Goal: Task Accomplishment & Management: Use online tool/utility

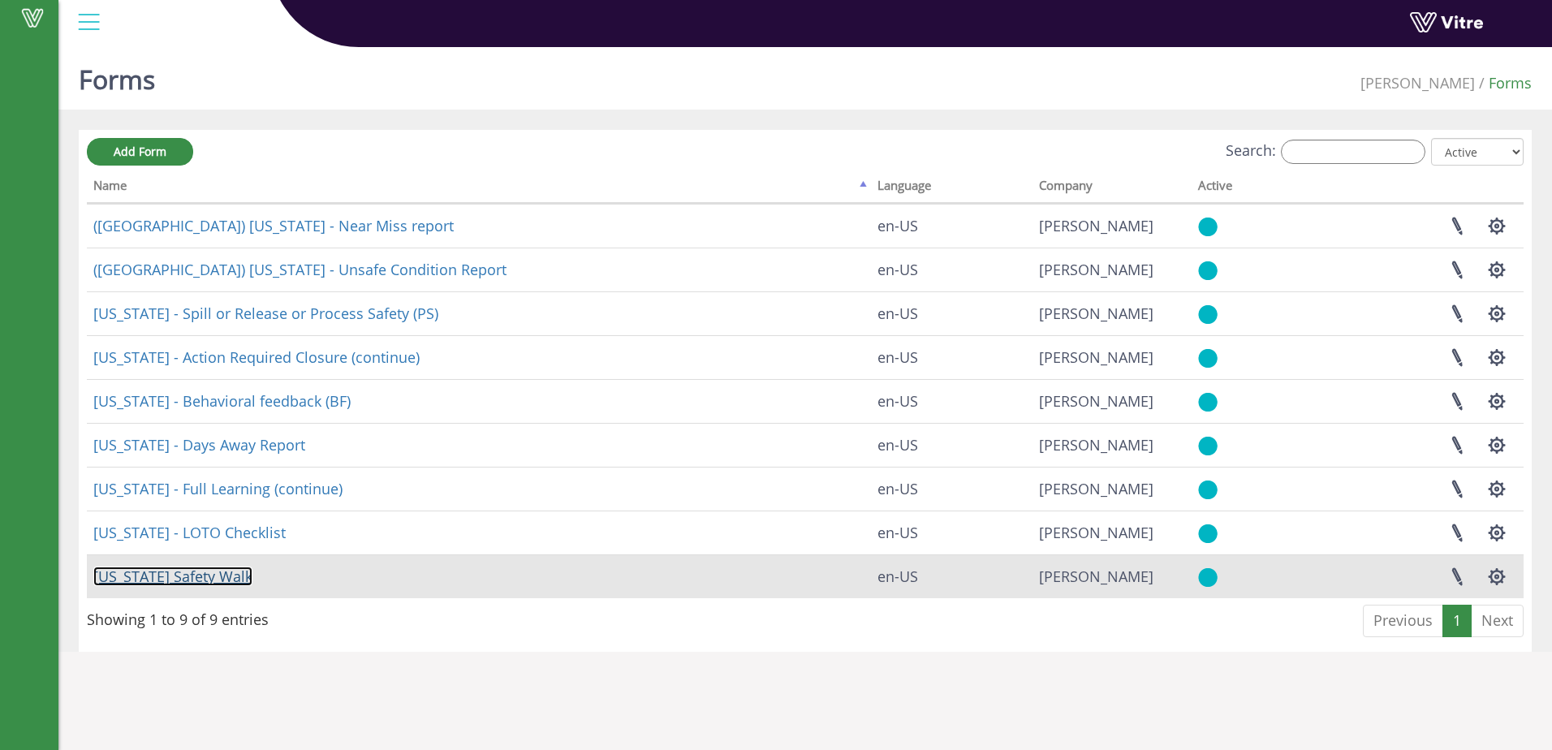
click at [176, 578] on link "Georgia Safety Walk" at bounding box center [172, 576] width 159 height 19
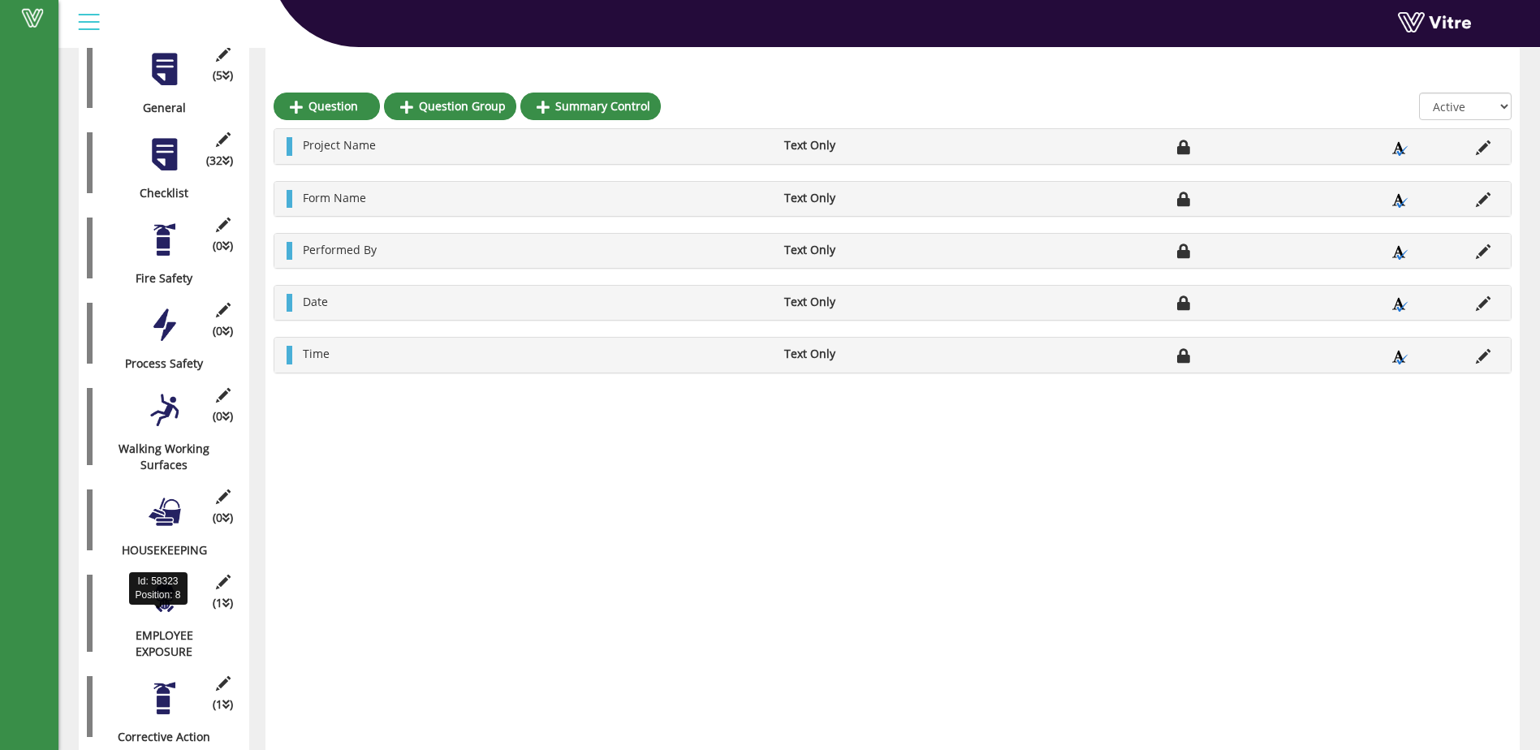
scroll to position [369, 0]
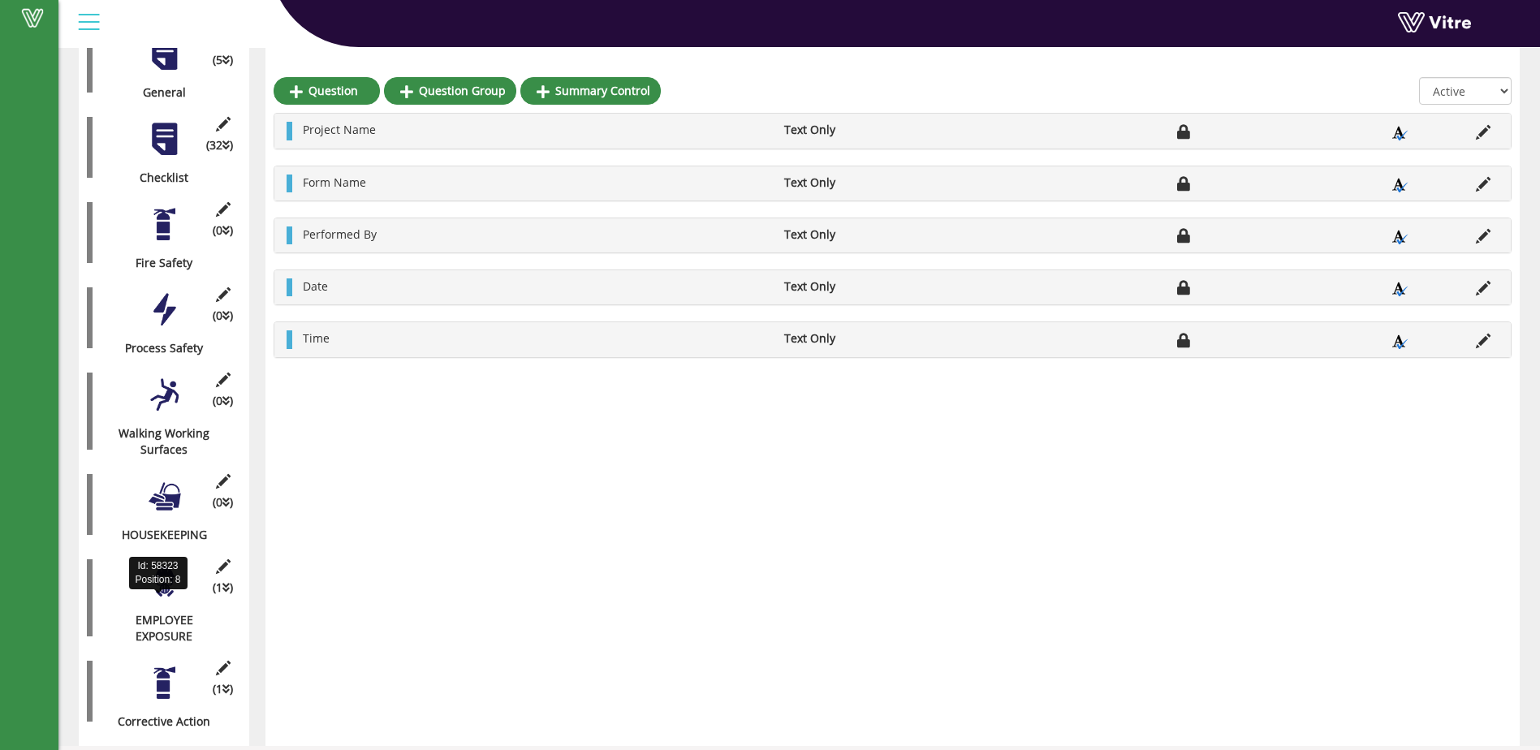
click at [171, 612] on div "EMPLOYEE EXPOSURE" at bounding box center [158, 628] width 142 height 32
click at [207, 586] on div "(1 ) EMPLOYEE EXPOSURE" at bounding box center [164, 597] width 154 height 93
click at [165, 577] on div at bounding box center [164, 582] width 37 height 37
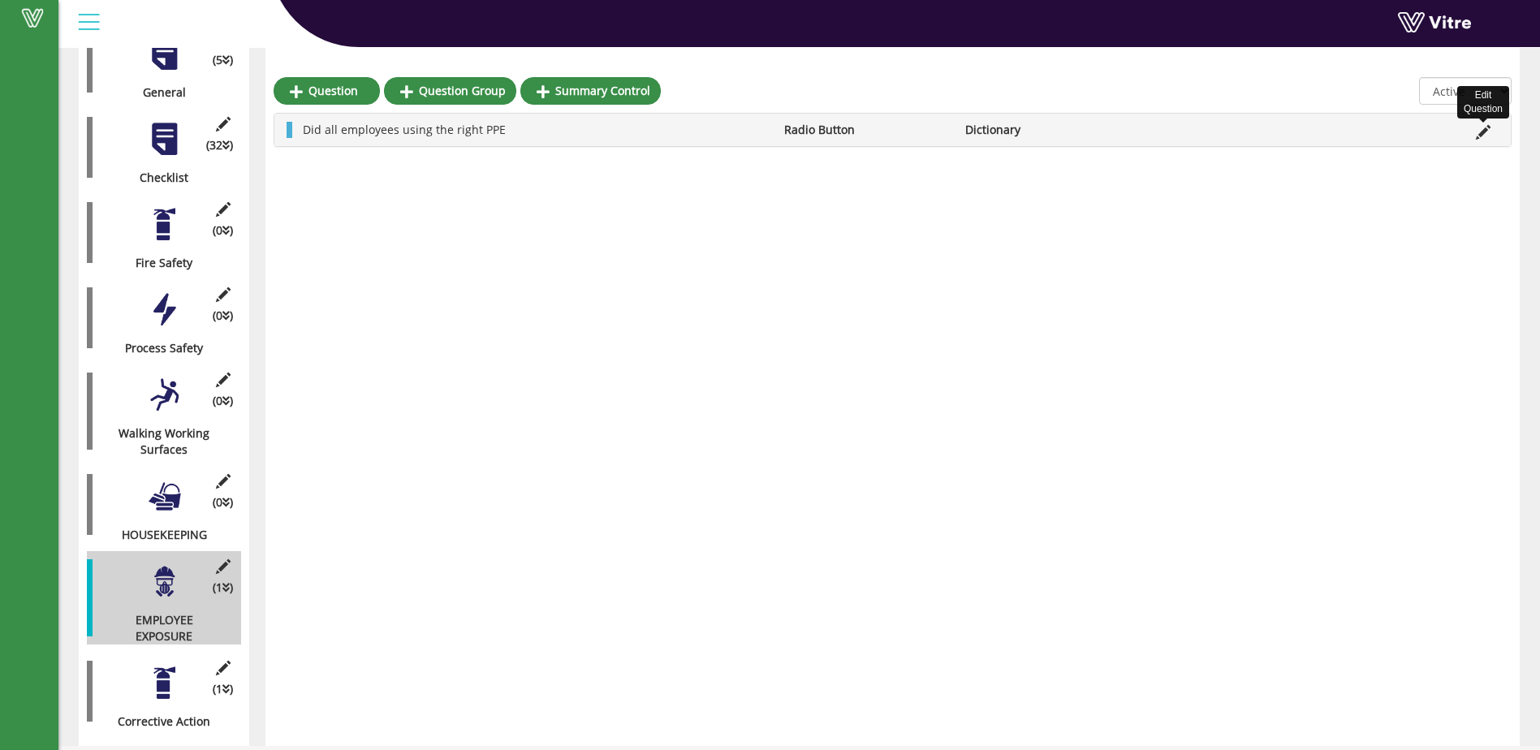
click at [1481, 132] on icon at bounding box center [1483, 132] width 15 height 15
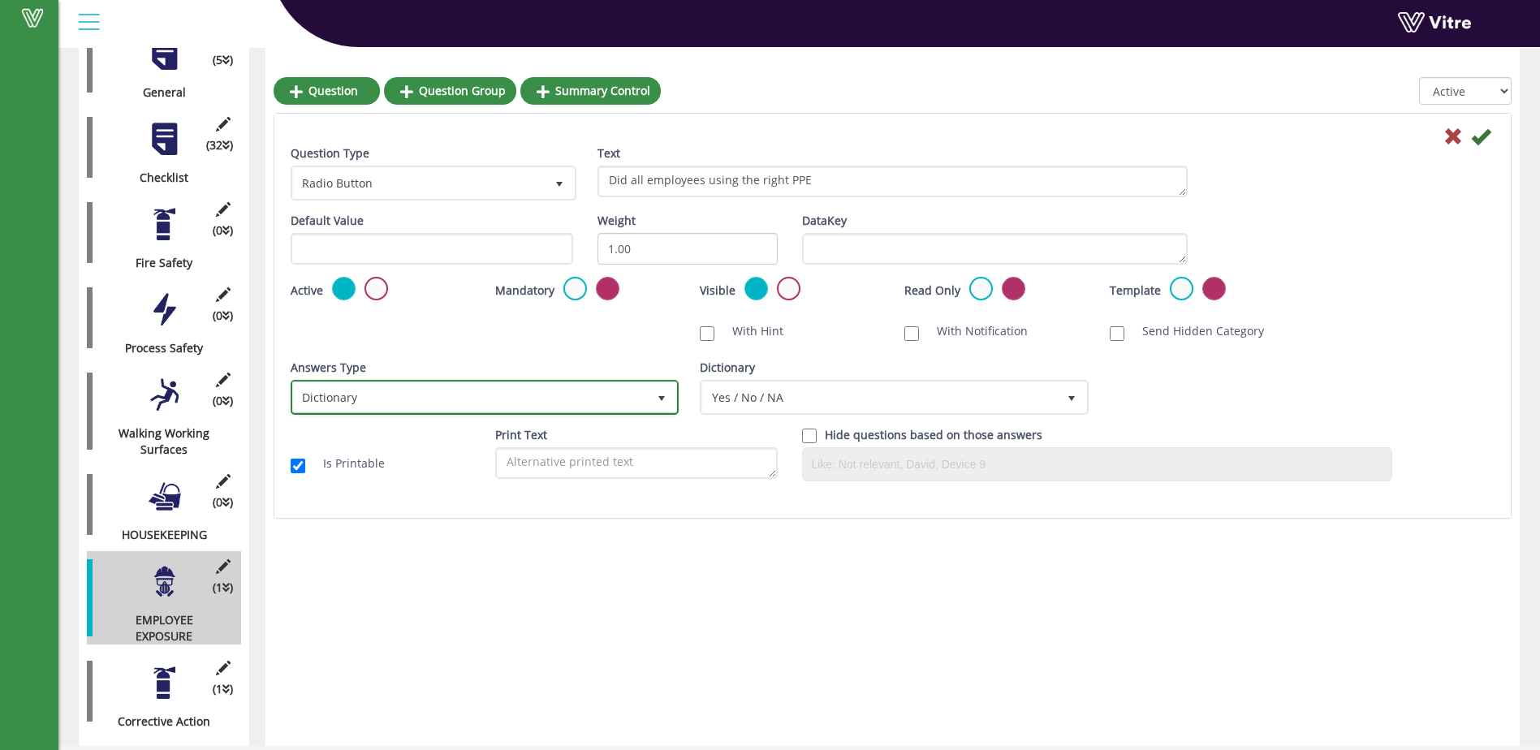
click at [662, 399] on span "select" at bounding box center [661, 398] width 13 height 13
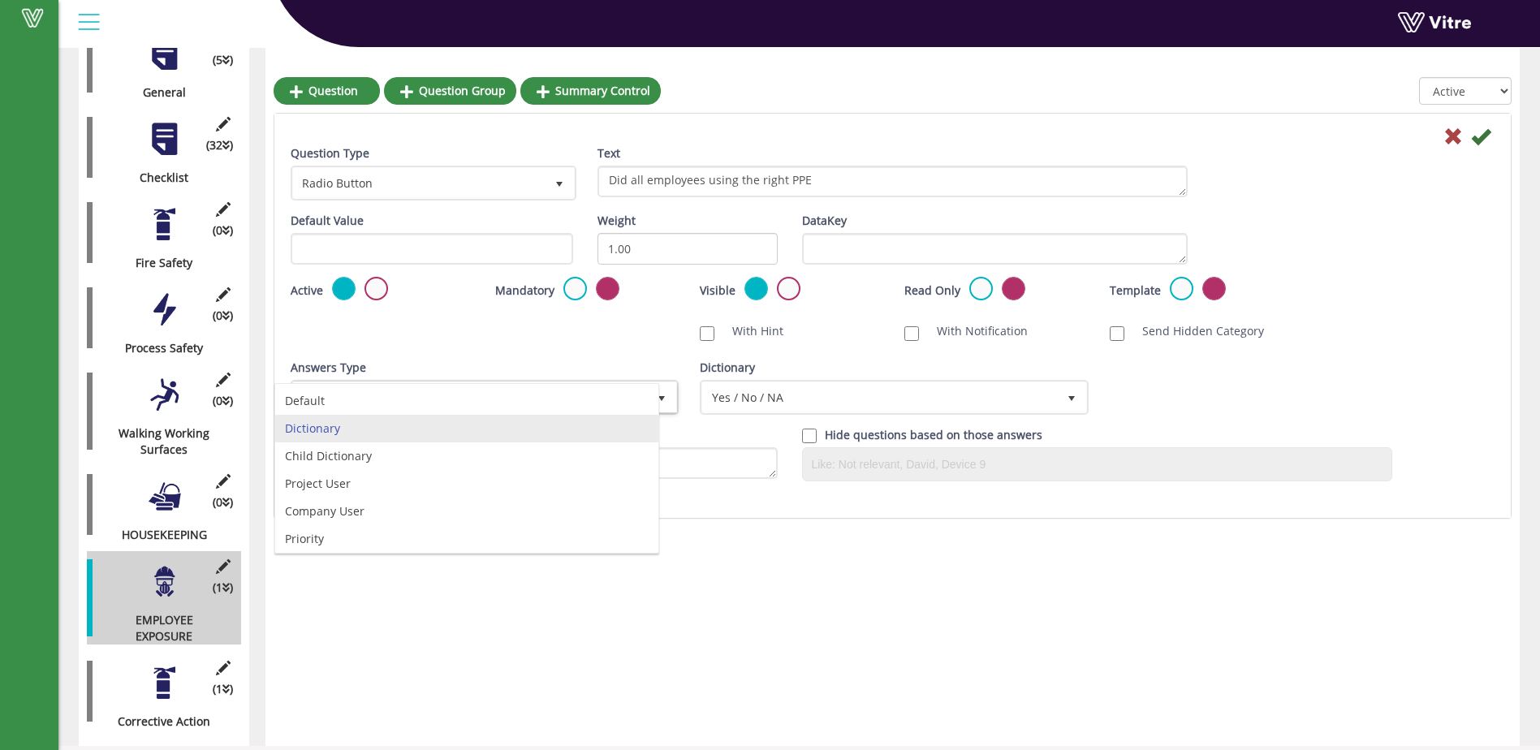
click at [723, 614] on div "Question Question Group Summary Control All Active Not Active Did all employees…" at bounding box center [893, 290] width 1254 height 913
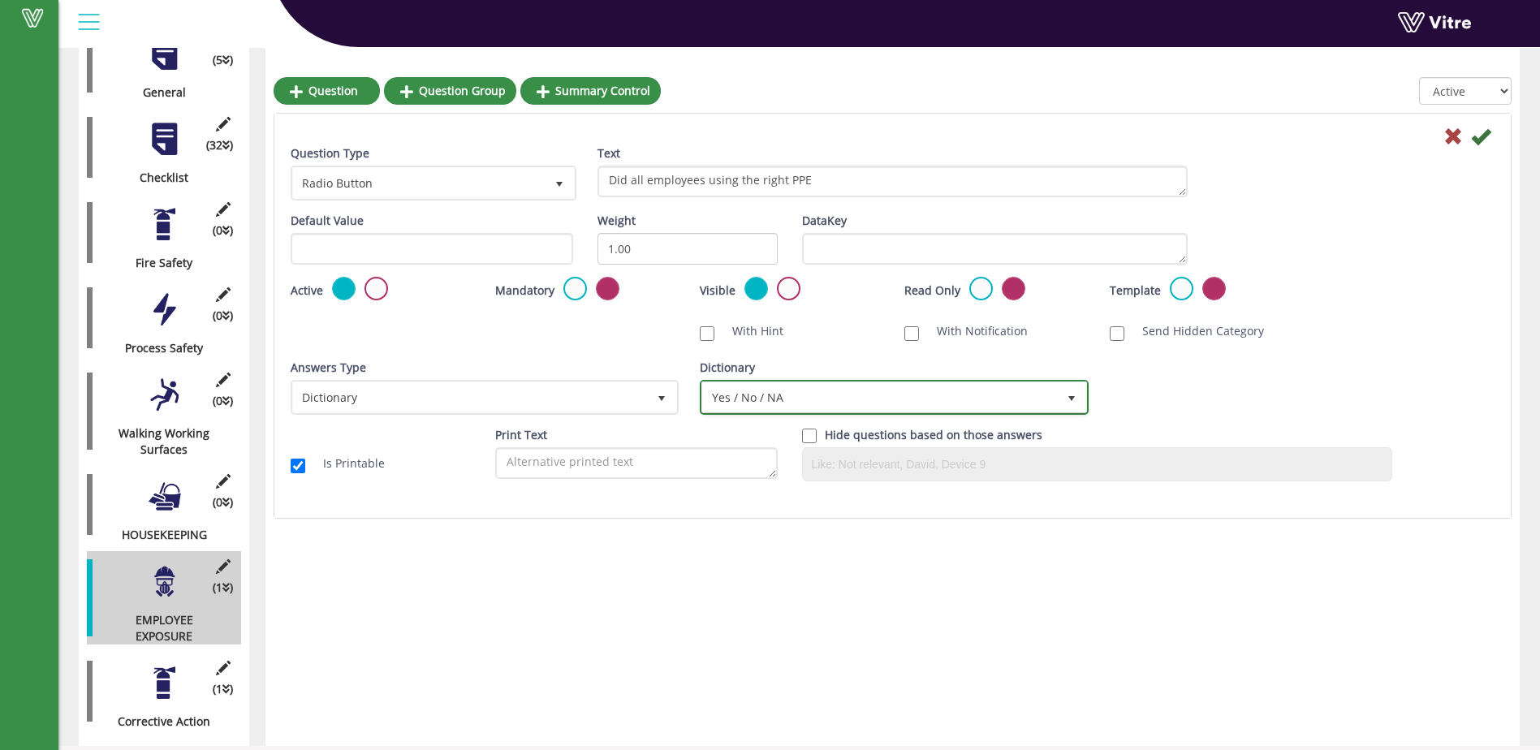
click at [1073, 395] on span "select" at bounding box center [1071, 398] width 13 height 13
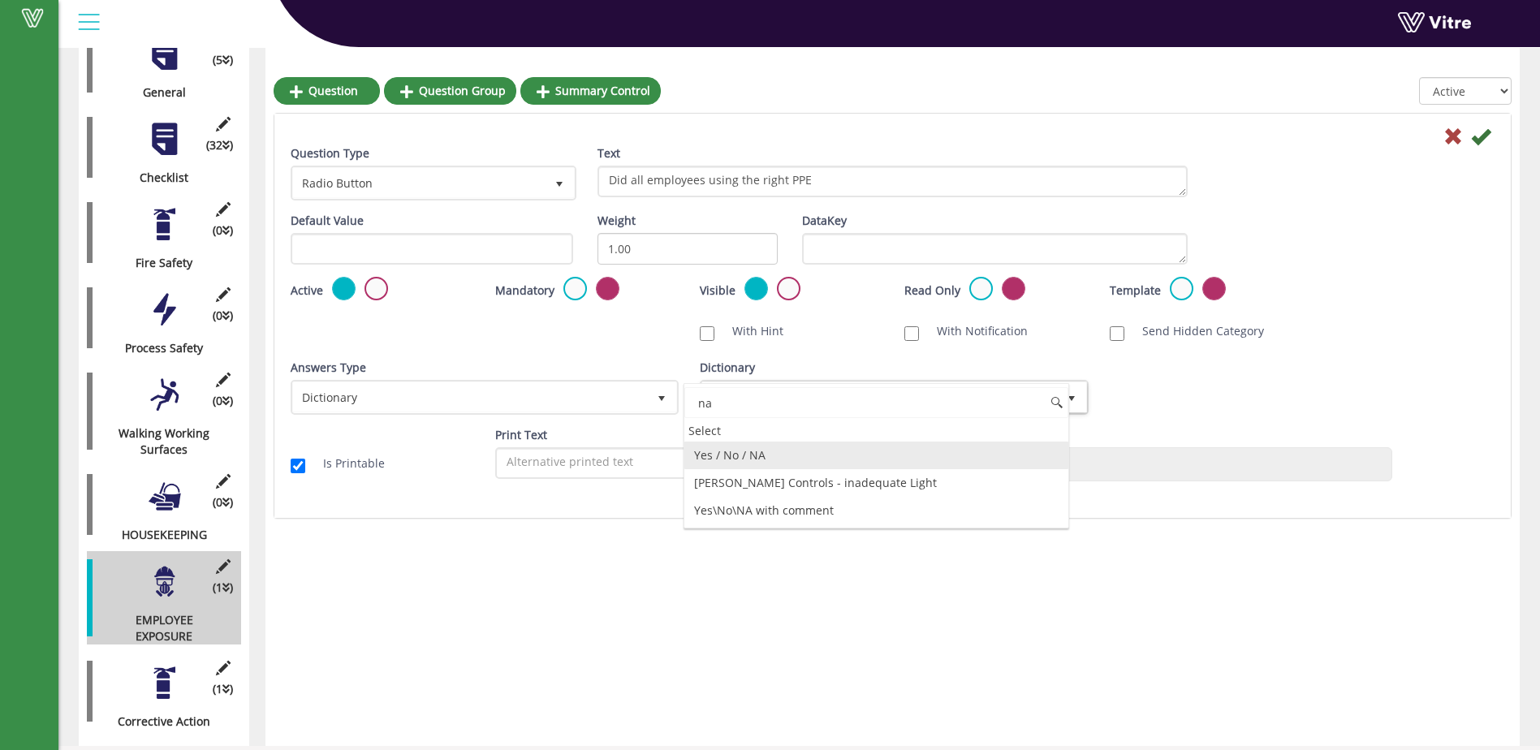
scroll to position [0, 0]
click at [801, 512] on li "Yes\No\NA with comment" at bounding box center [875, 511] width 383 height 28
type input "na"
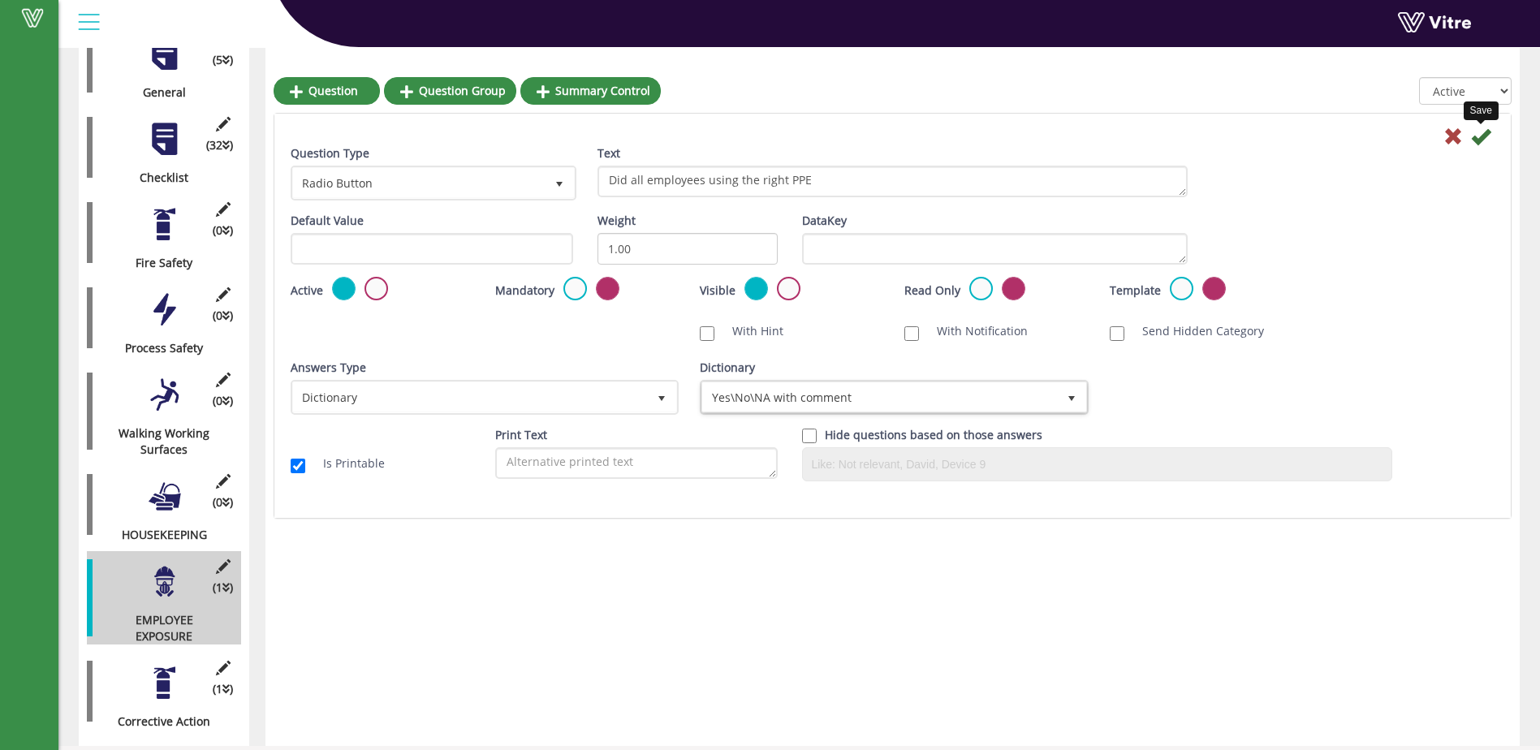
click at [1484, 136] on icon at bounding box center [1480, 136] width 19 height 19
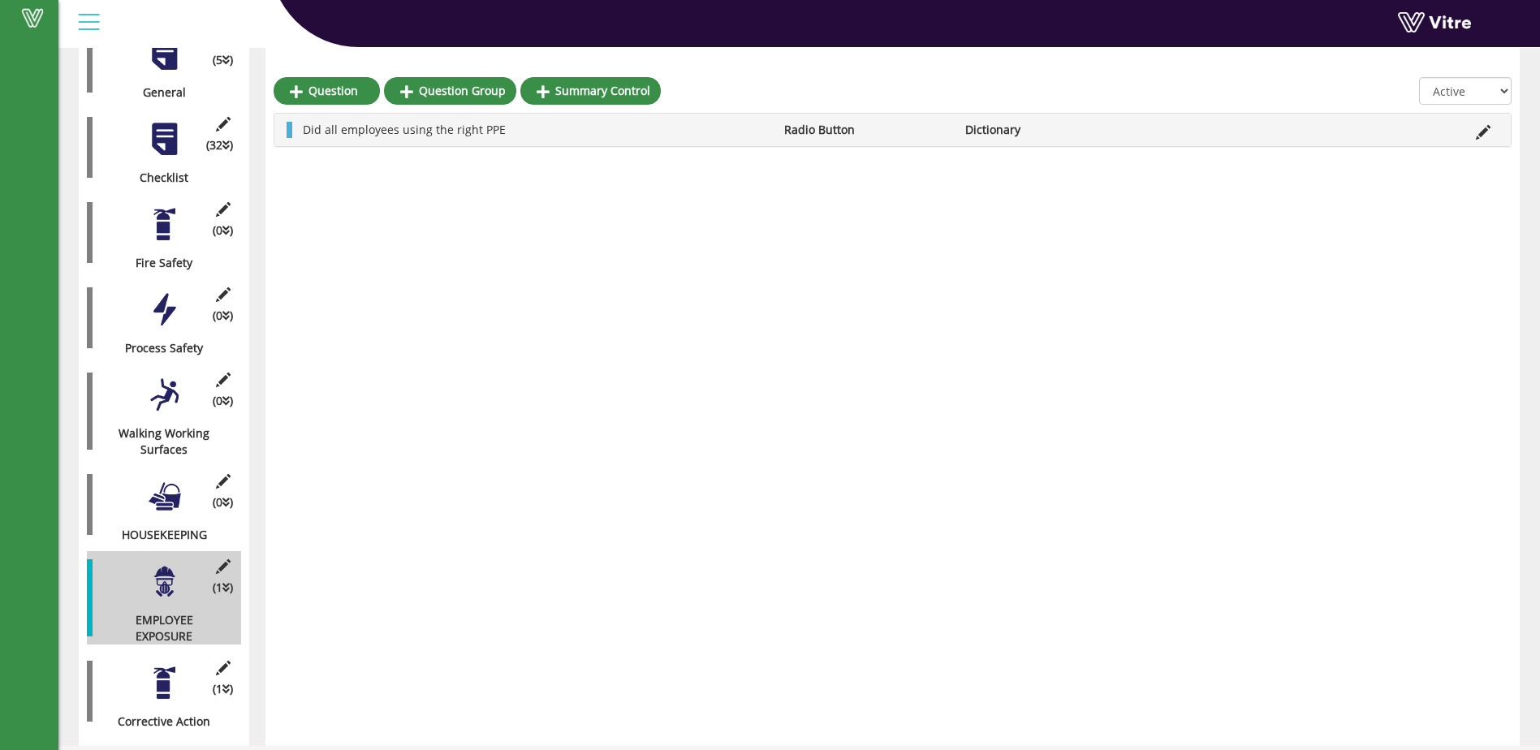
click at [161, 134] on div at bounding box center [164, 139] width 37 height 37
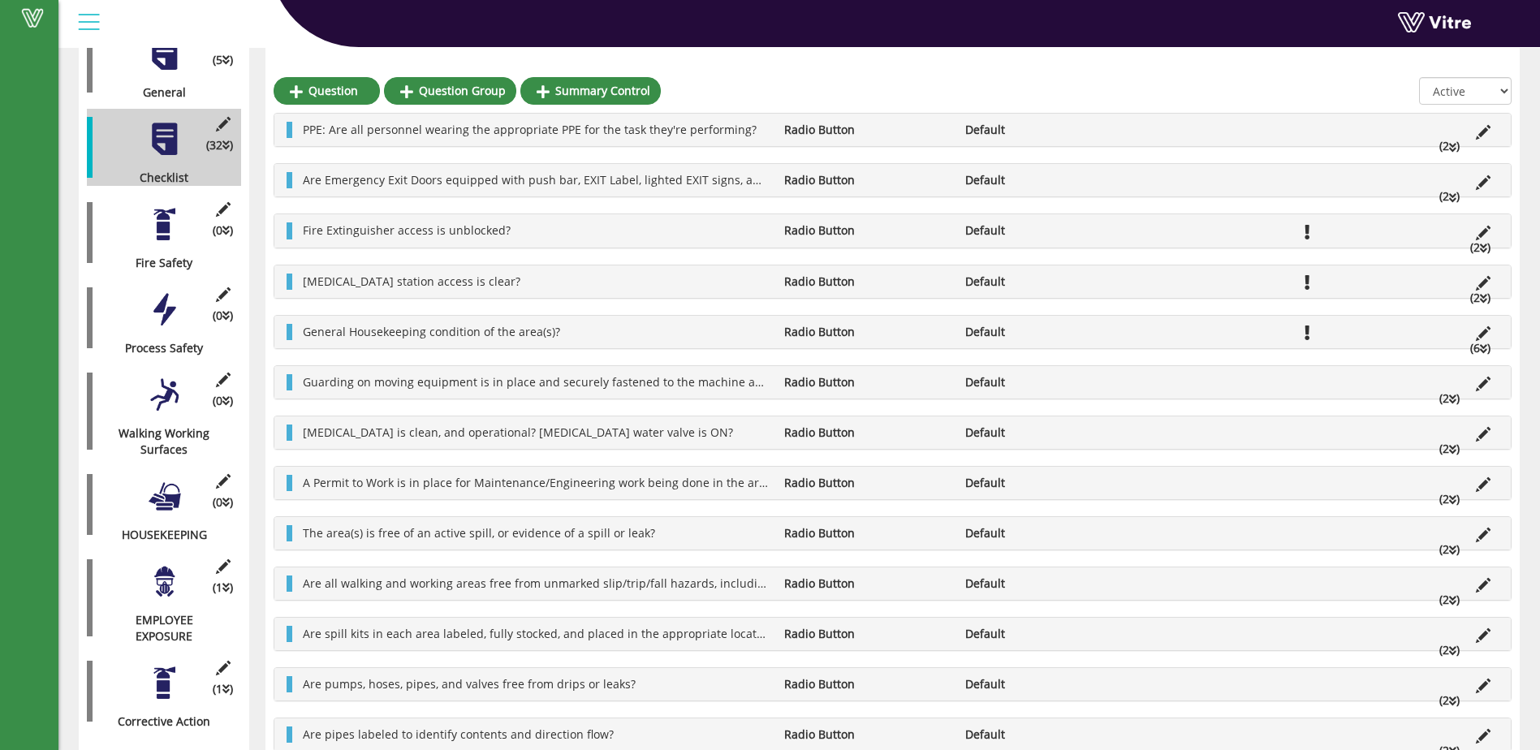
click at [151, 585] on div "(1 ) EMPLOYEE EXPOSURE" at bounding box center [164, 597] width 154 height 93
click at [167, 571] on div at bounding box center [164, 582] width 37 height 37
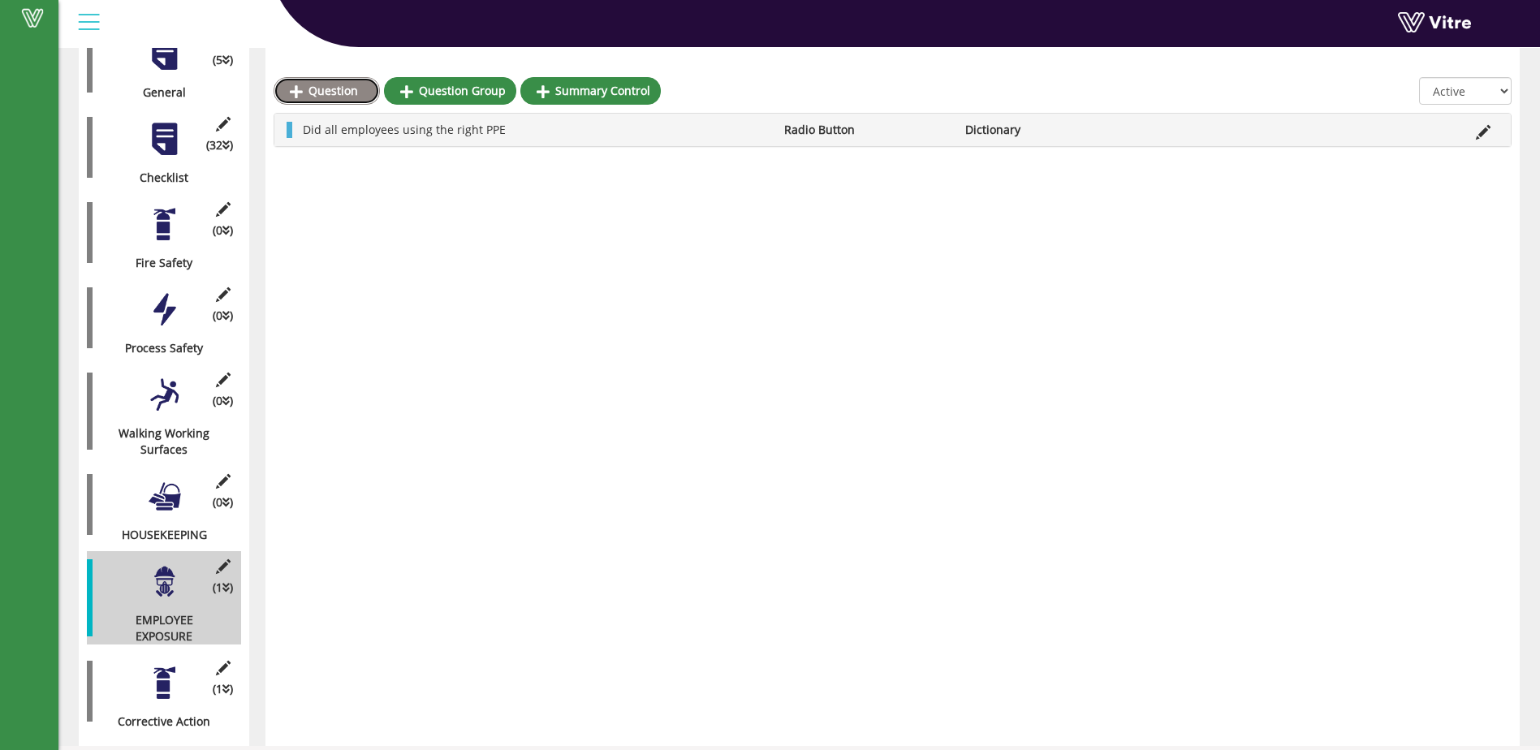
click at [322, 88] on link "Question" at bounding box center [327, 91] width 106 height 28
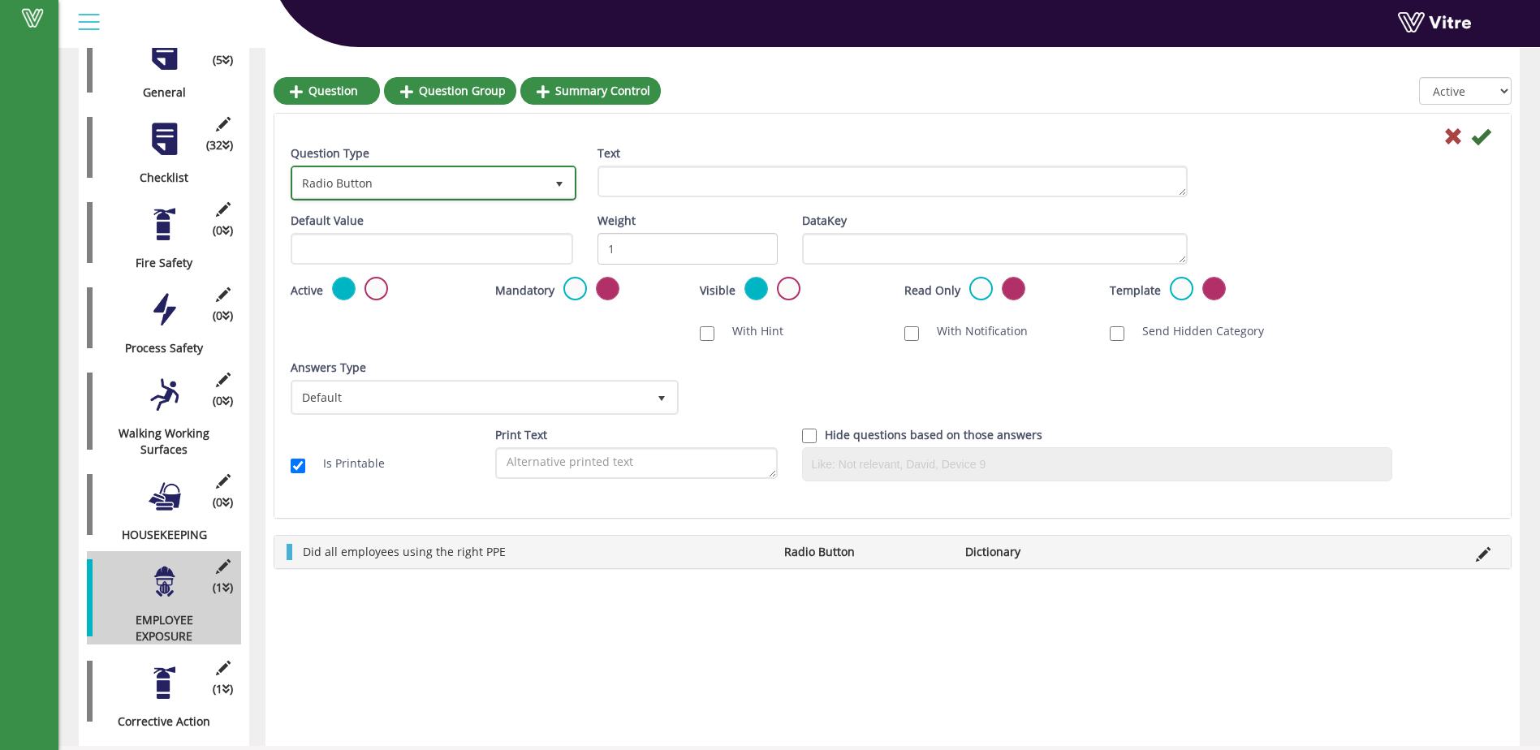
click at [559, 183] on span "select" at bounding box center [559, 184] width 13 height 13
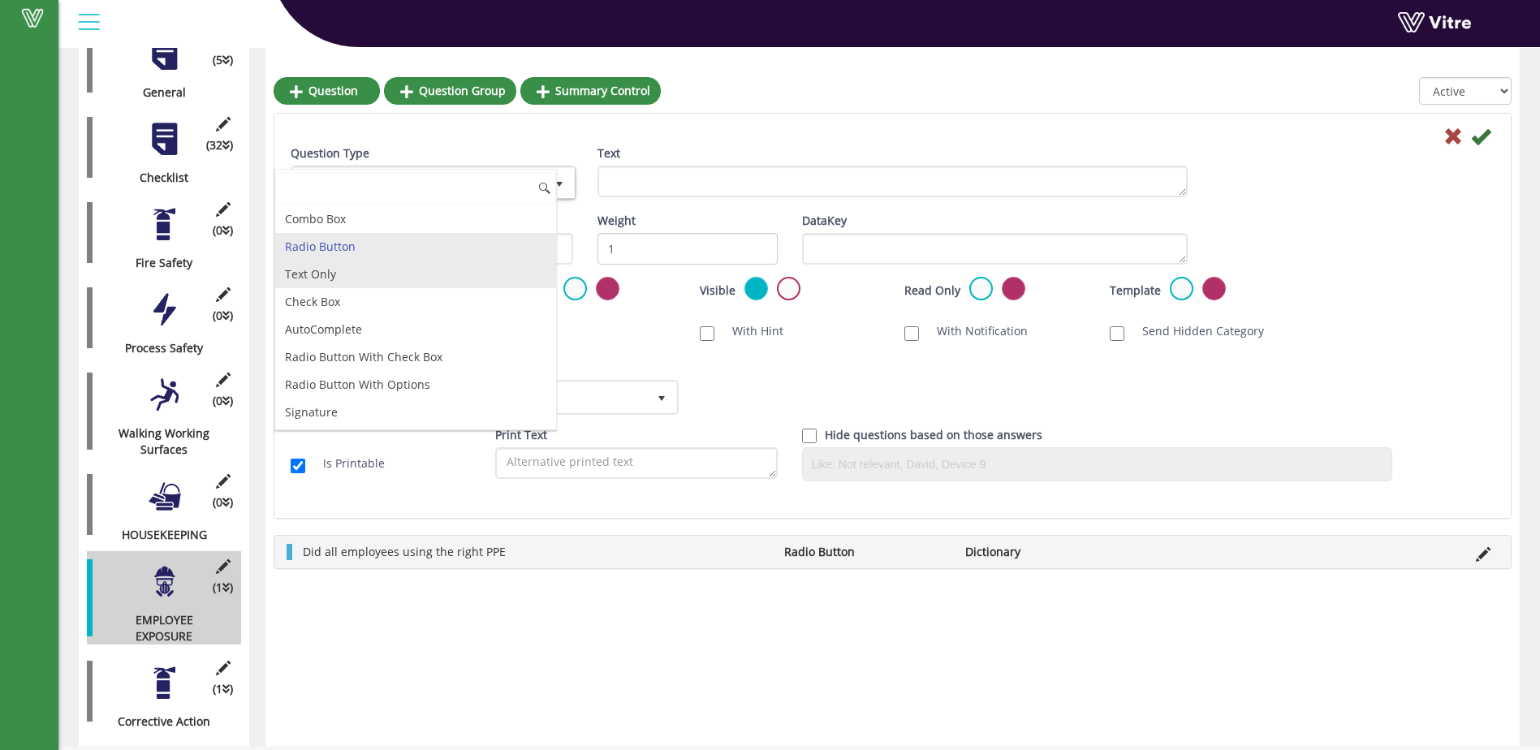
click at [332, 279] on li "Text Only" at bounding box center [415, 275] width 281 height 28
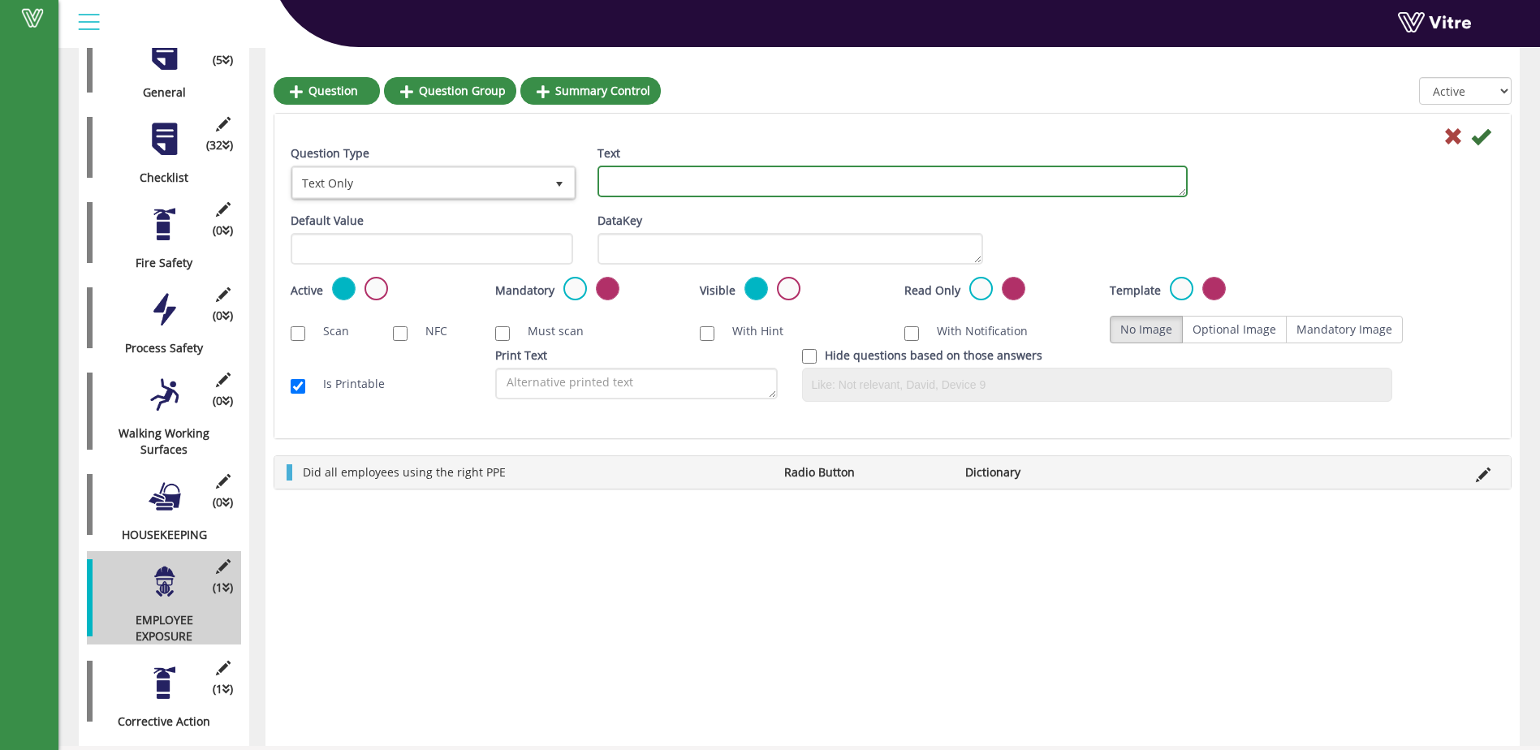
click at [619, 183] on textarea "Text" at bounding box center [893, 182] width 590 height 32
type textarea "comment"
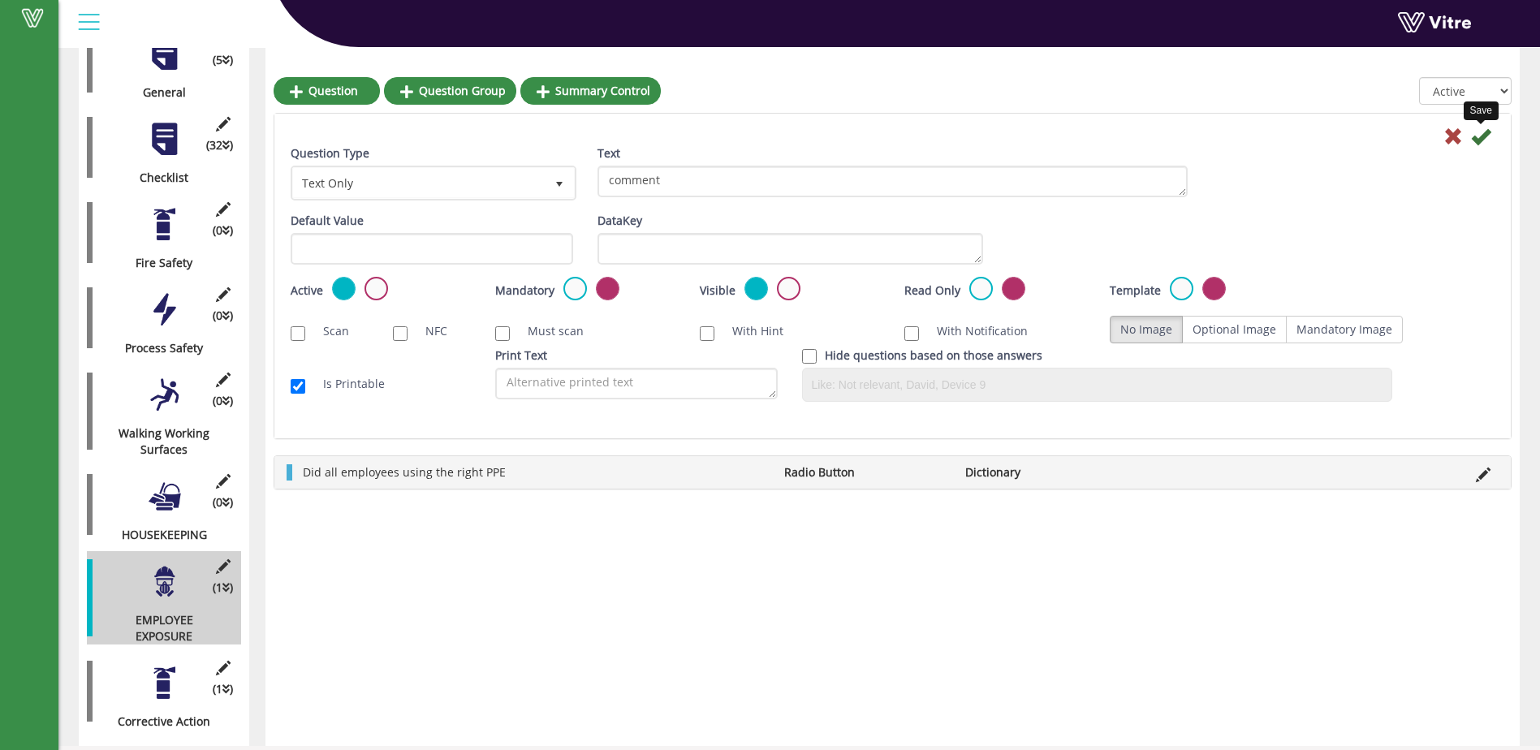
click at [1485, 140] on icon at bounding box center [1480, 136] width 19 height 19
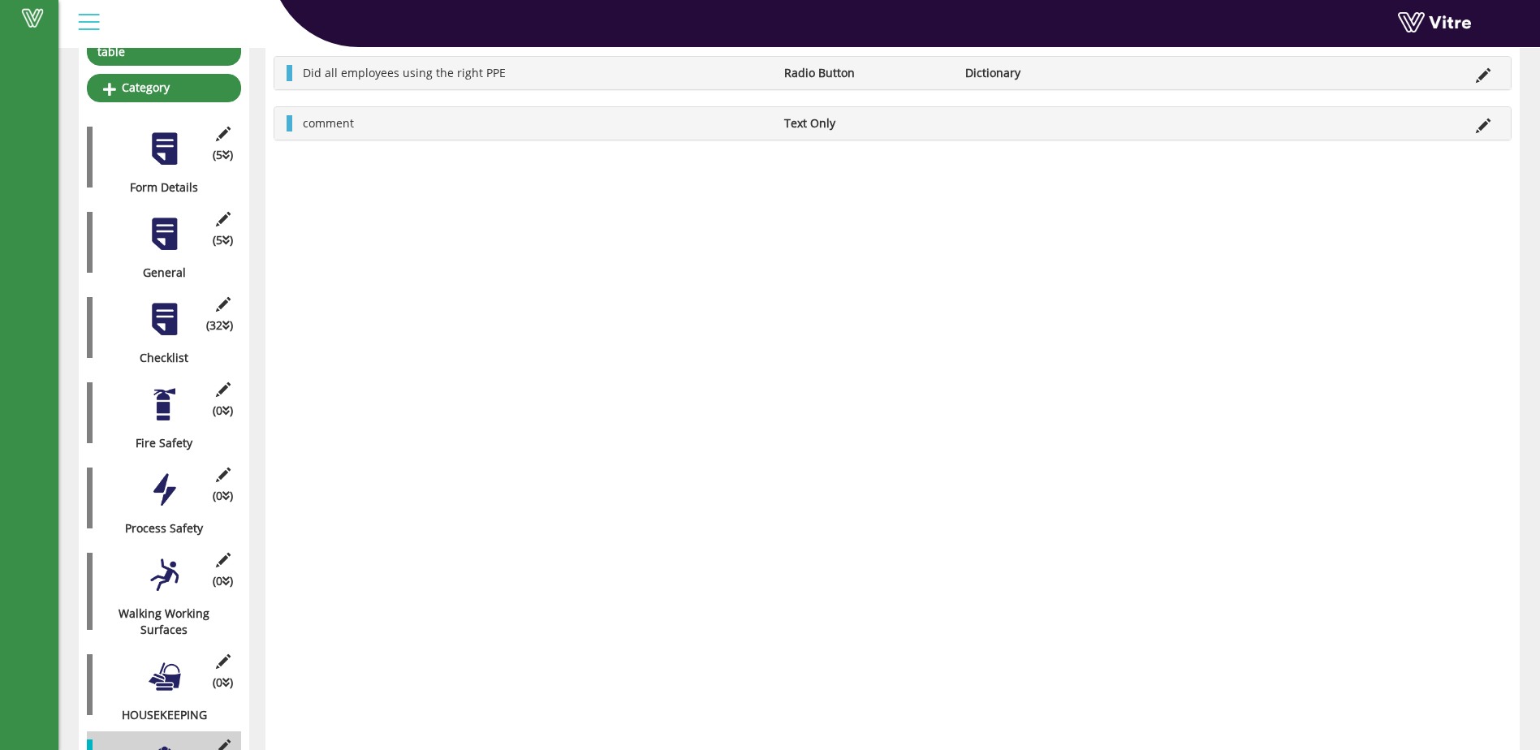
scroll to position [44, 0]
